Goal: Task Accomplishment & Management: Complete application form

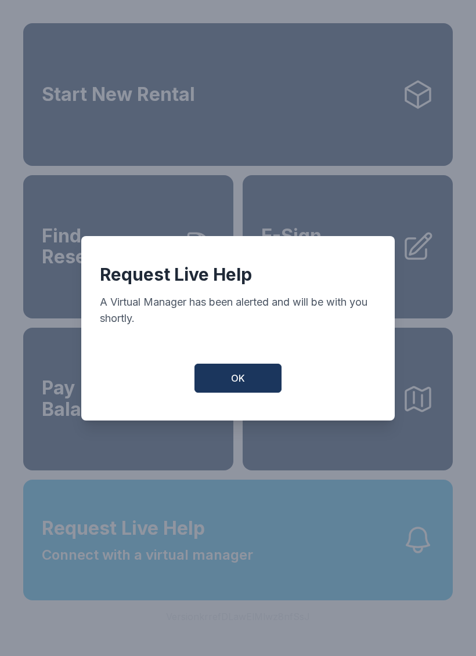
click at [228, 393] on button "OK" at bounding box center [237, 378] width 87 height 29
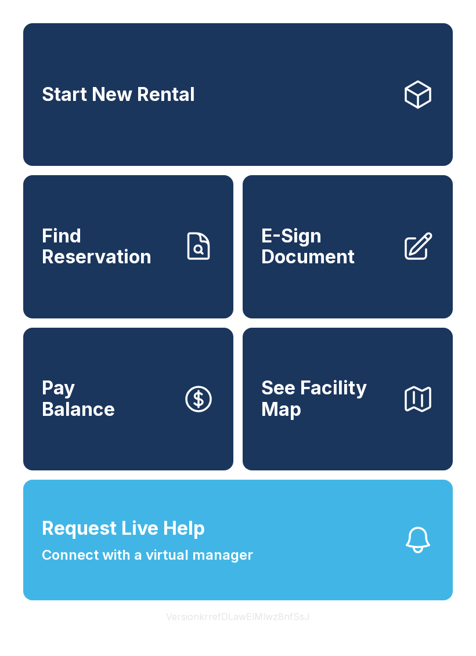
click at [320, 253] on span "E-Sign Document" at bounding box center [326, 247] width 131 height 42
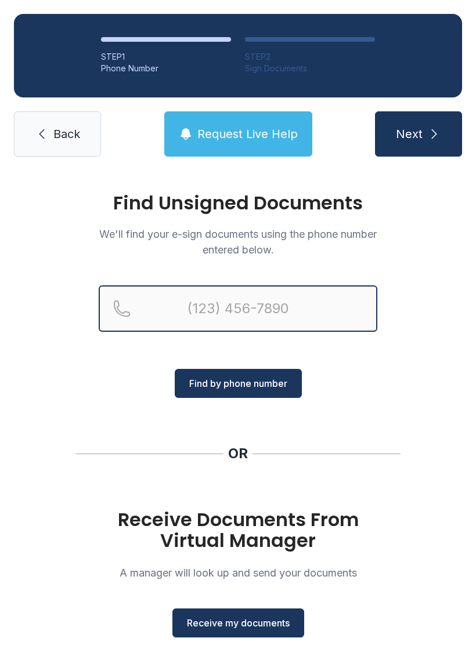
click at [210, 302] on input "Reservation phone number" at bounding box center [238, 309] width 279 height 46
type input "[PHONE_NUMBER]"
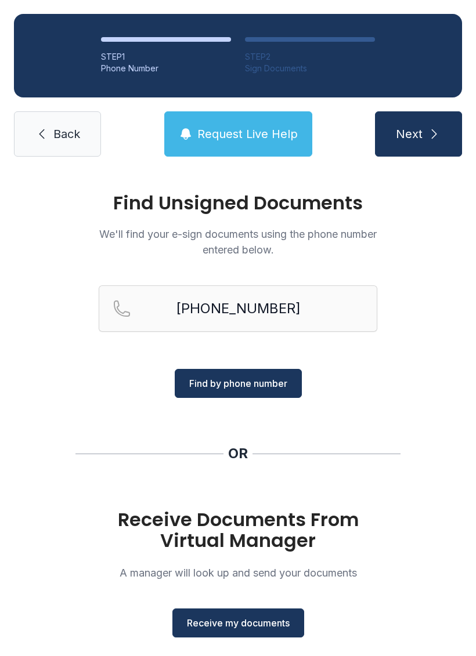
click at [429, 134] on icon "submit" at bounding box center [434, 134] width 14 height 14
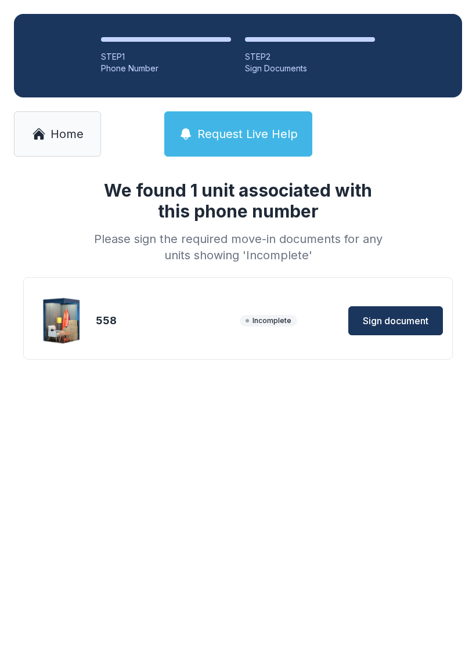
click at [389, 322] on span "Sign document" at bounding box center [396, 321] width 66 height 14
click at [394, 320] on span "Sign document" at bounding box center [396, 321] width 66 height 14
click at [57, 147] on link "Home" at bounding box center [57, 133] width 87 height 45
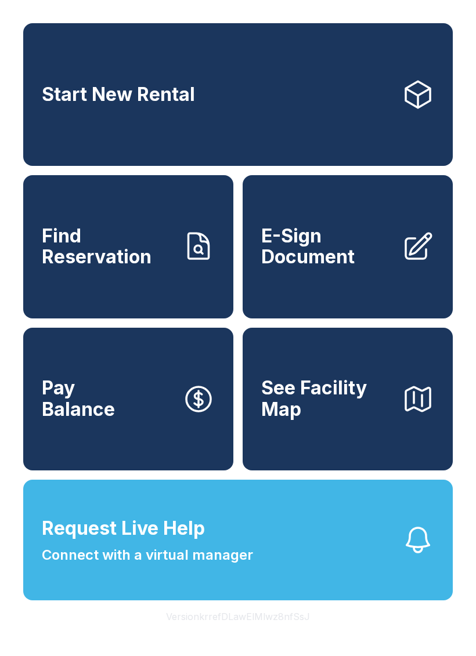
click at [323, 253] on span "E-Sign Document" at bounding box center [326, 247] width 131 height 42
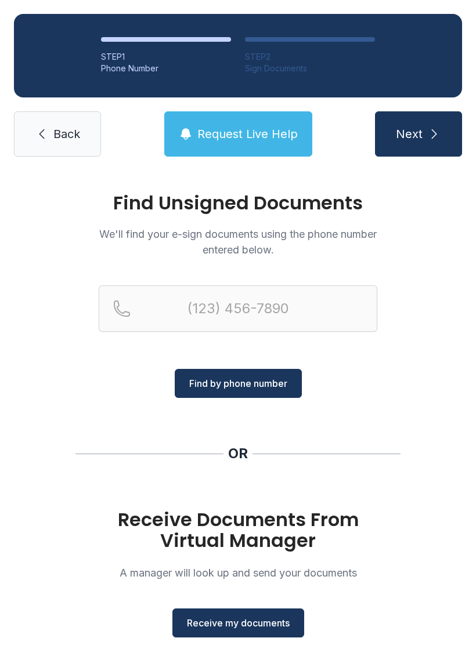
click at [242, 620] on span "Receive my documents" at bounding box center [238, 623] width 103 height 14
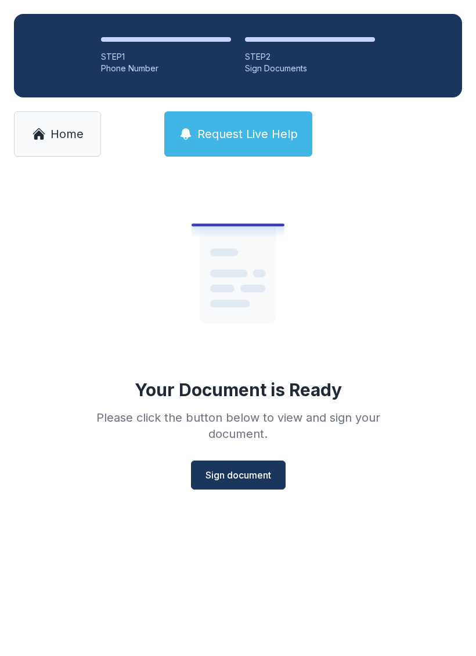
click at [247, 474] on span "Sign document" at bounding box center [238, 475] width 66 height 14
